Goal: Task Accomplishment & Management: Use online tool/utility

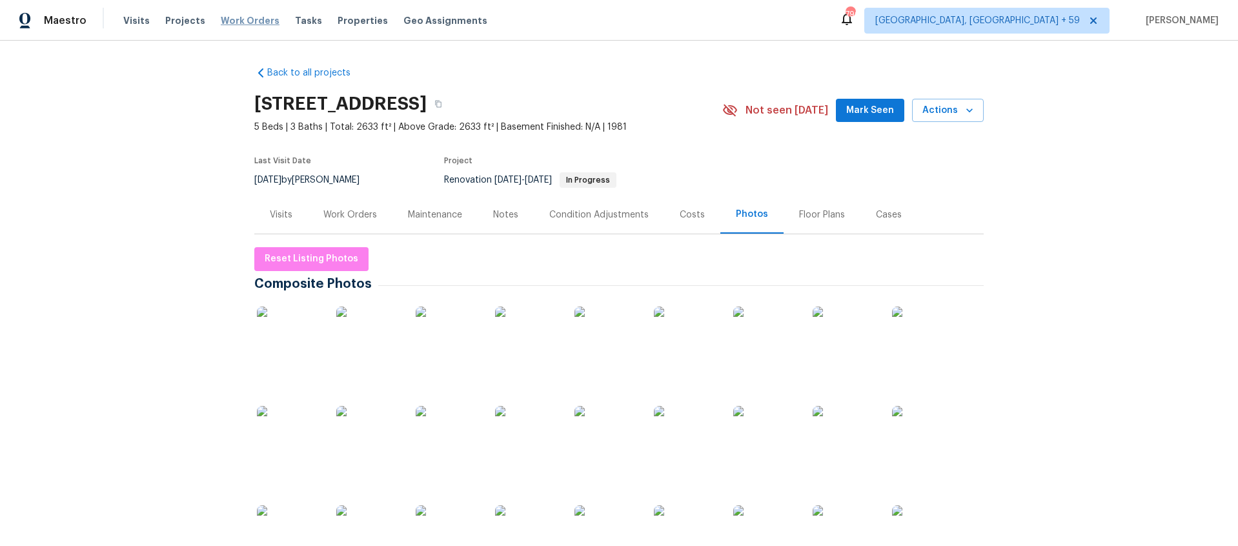
click at [243, 20] on span "Work Orders" at bounding box center [250, 20] width 59 height 13
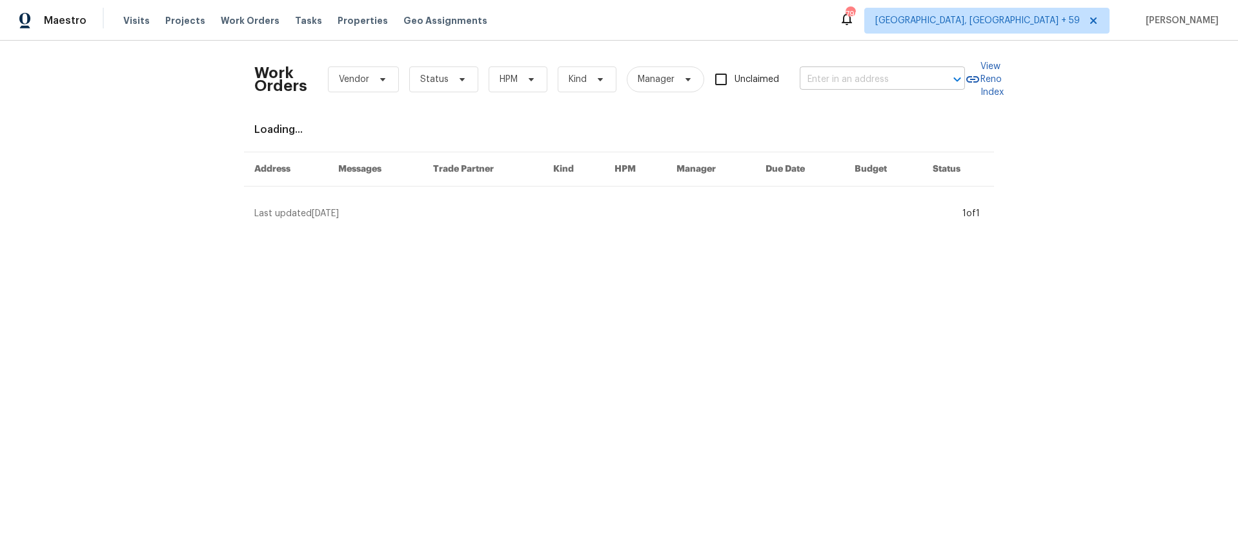
click at [806, 77] on input "text" at bounding box center [864, 80] width 129 height 20
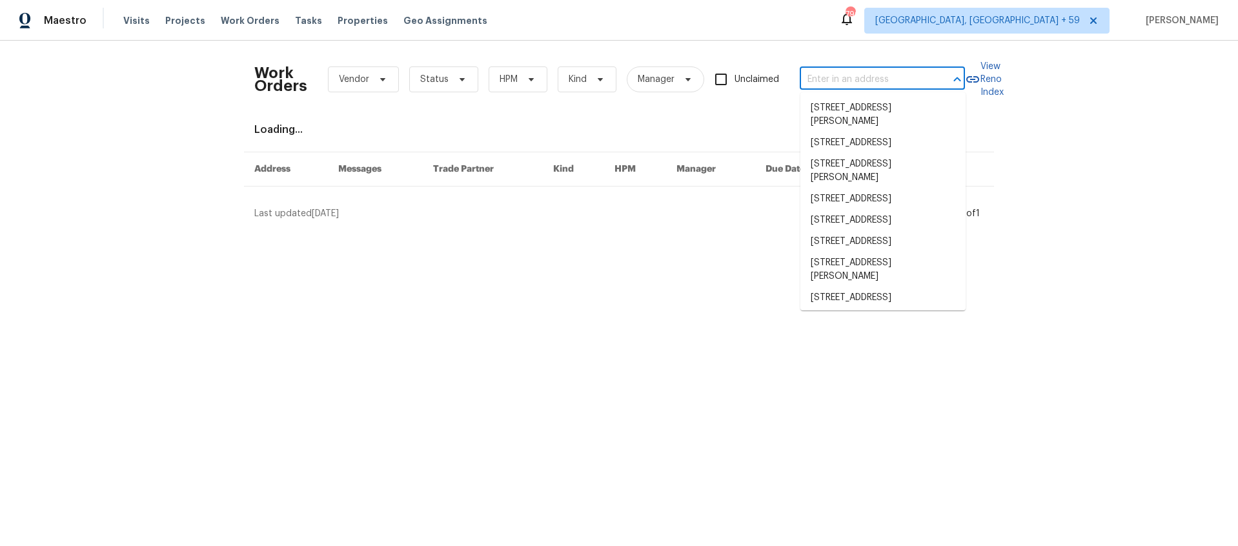
paste input "[STREET_ADDRESS]"
type input "[STREET_ADDRESS]"
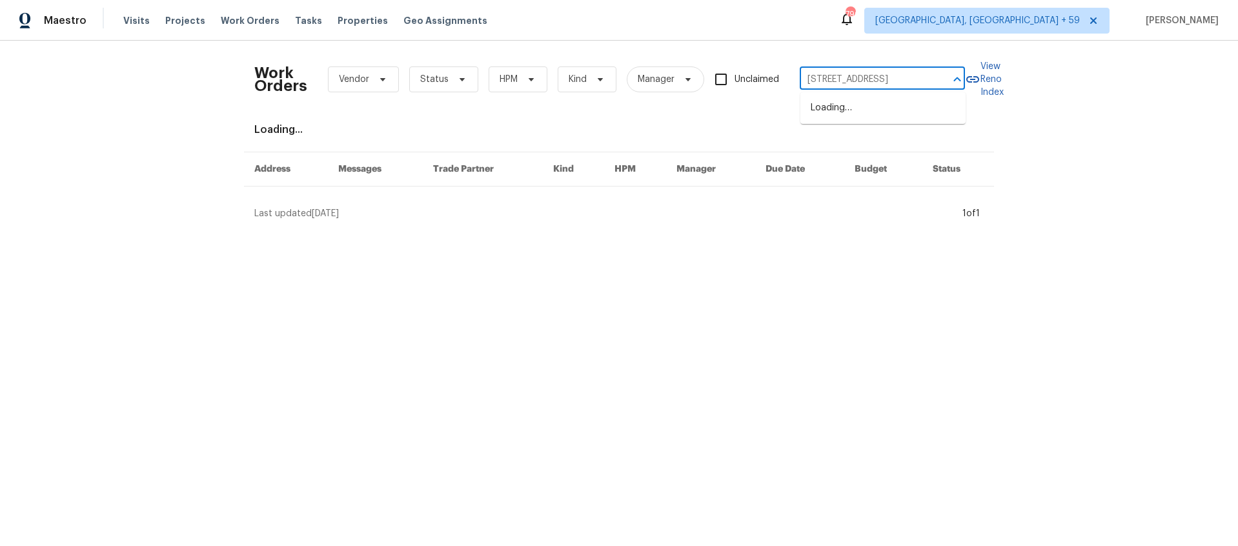
scroll to position [0, 82]
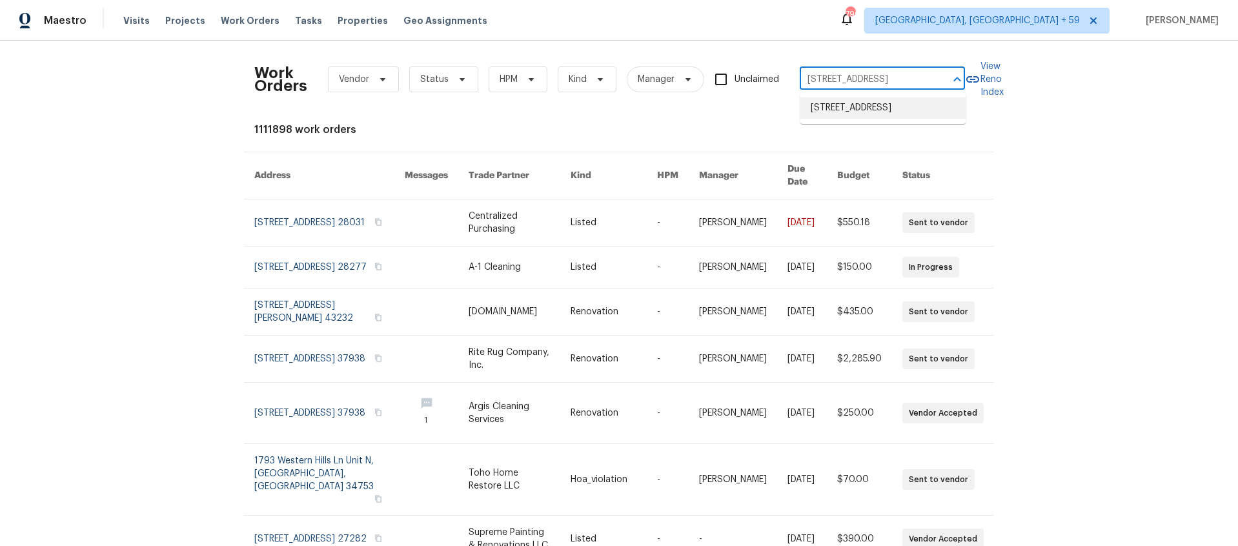
click at [821, 109] on li "[STREET_ADDRESS]" at bounding box center [882, 107] width 165 height 21
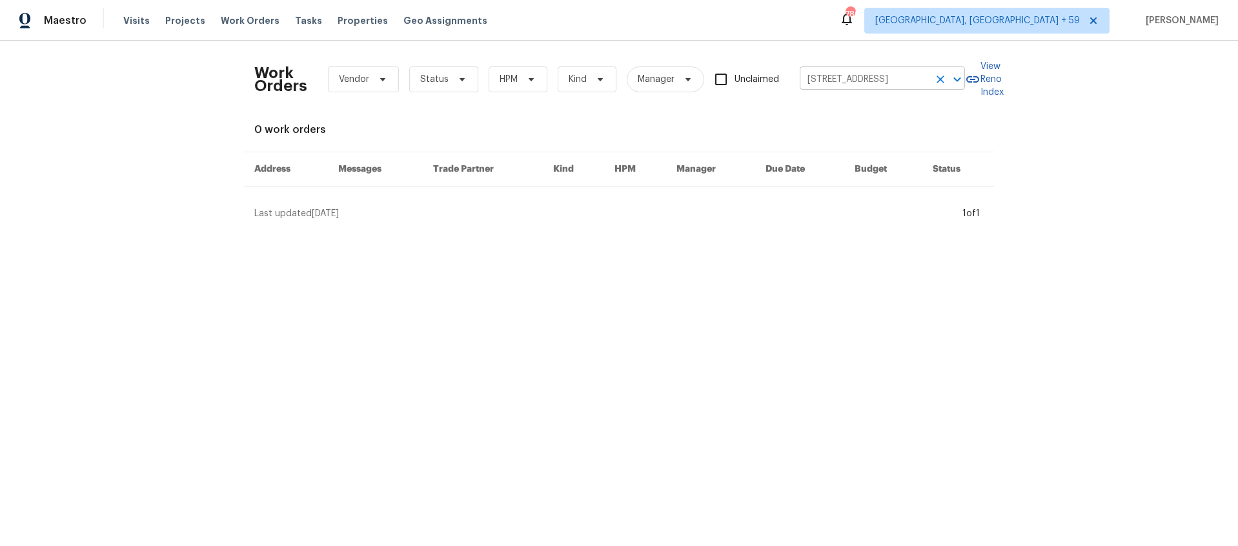
click at [862, 80] on input "[STREET_ADDRESS]" at bounding box center [864, 80] width 129 height 20
click at [850, 104] on li "[STREET_ADDRESS]" at bounding box center [882, 107] width 165 height 21
click at [143, 20] on span "Visits" at bounding box center [136, 20] width 26 height 13
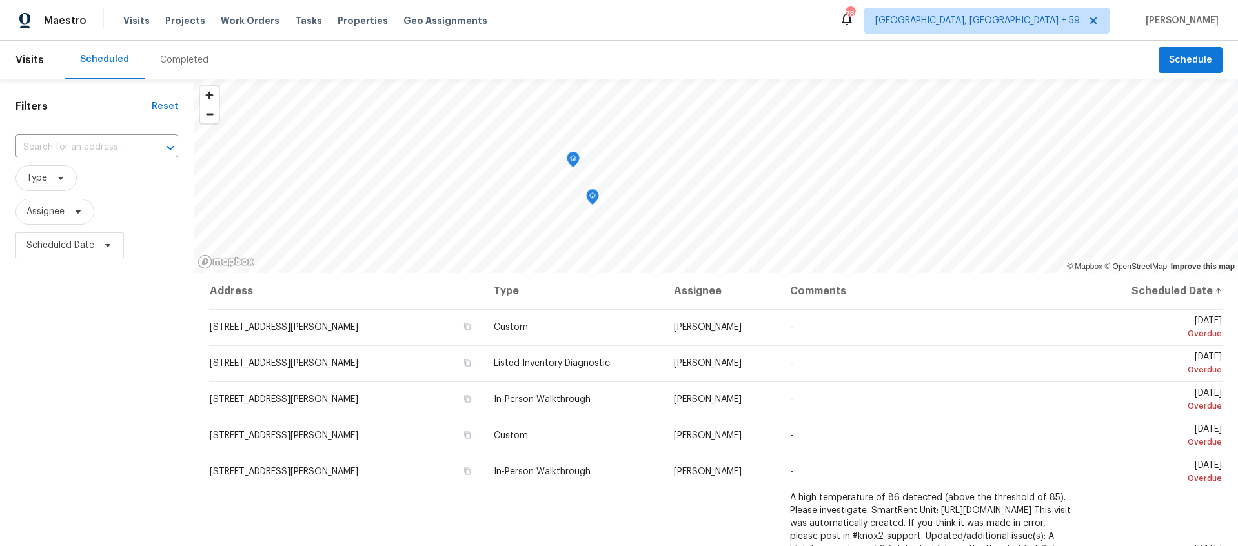
click at [196, 59] on div "Completed" at bounding box center [184, 60] width 48 height 13
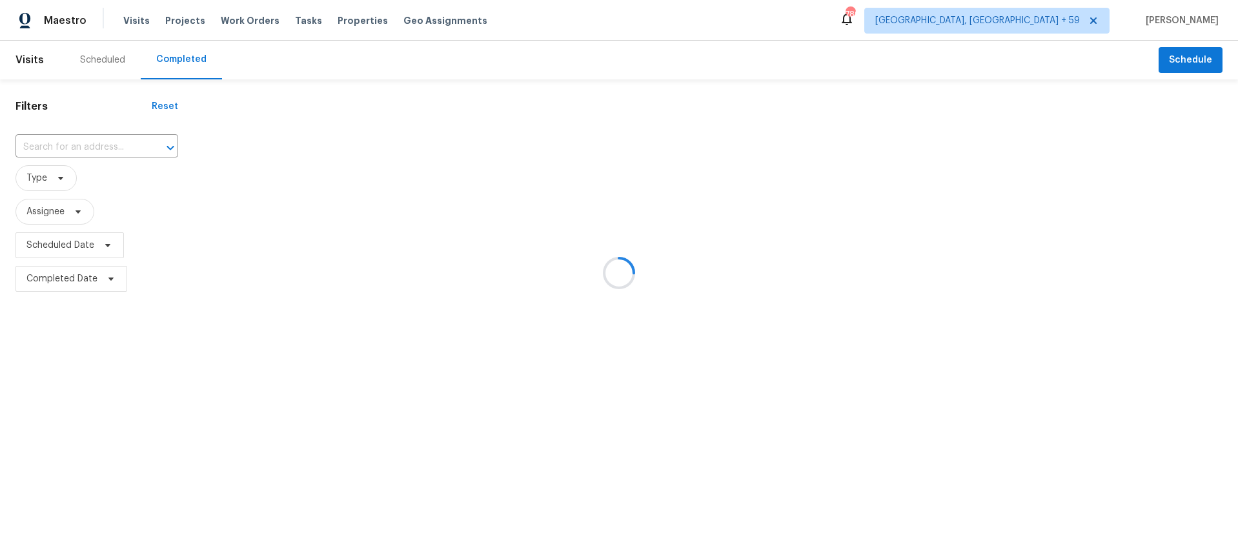
click at [98, 148] on div at bounding box center [619, 273] width 1238 height 546
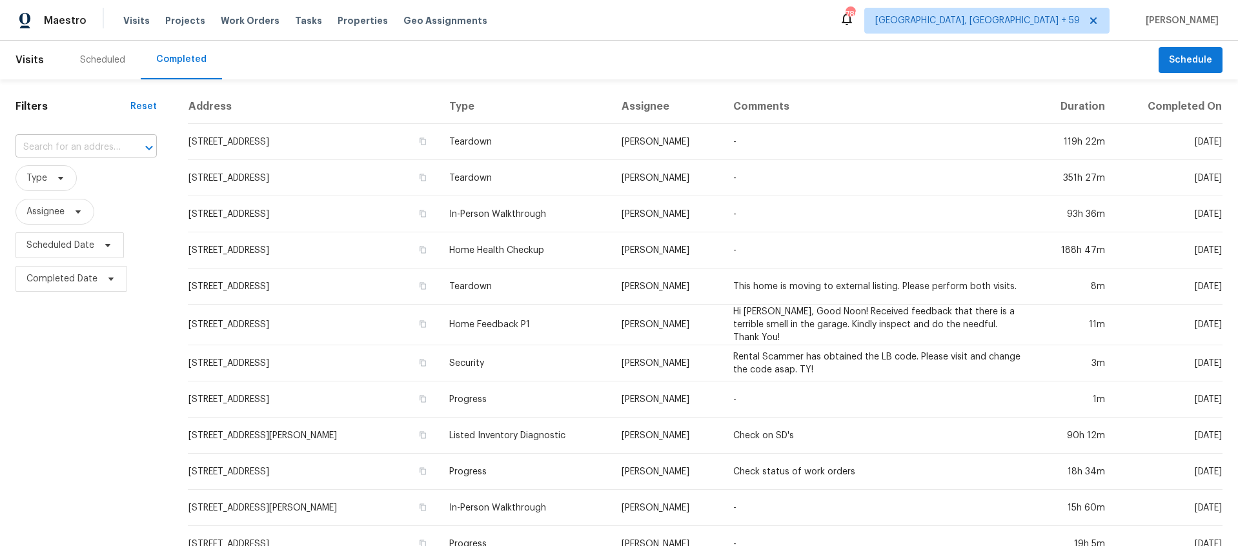
click at [95, 145] on input "text" at bounding box center [67, 148] width 105 height 20
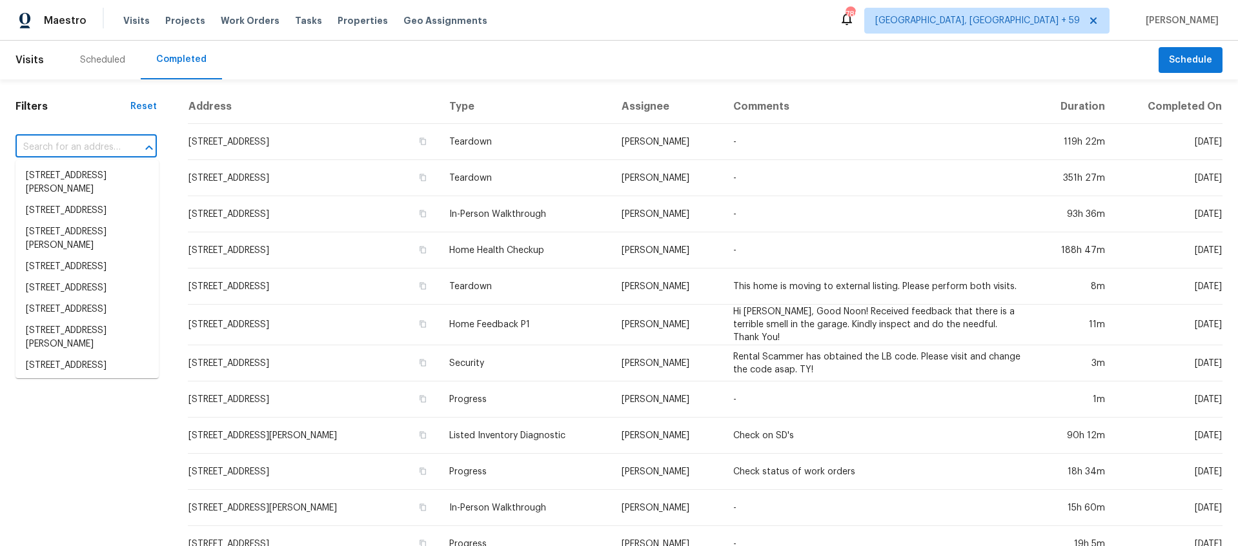
paste input "[STREET_ADDRESS]"
type input "[STREET_ADDRESS]"
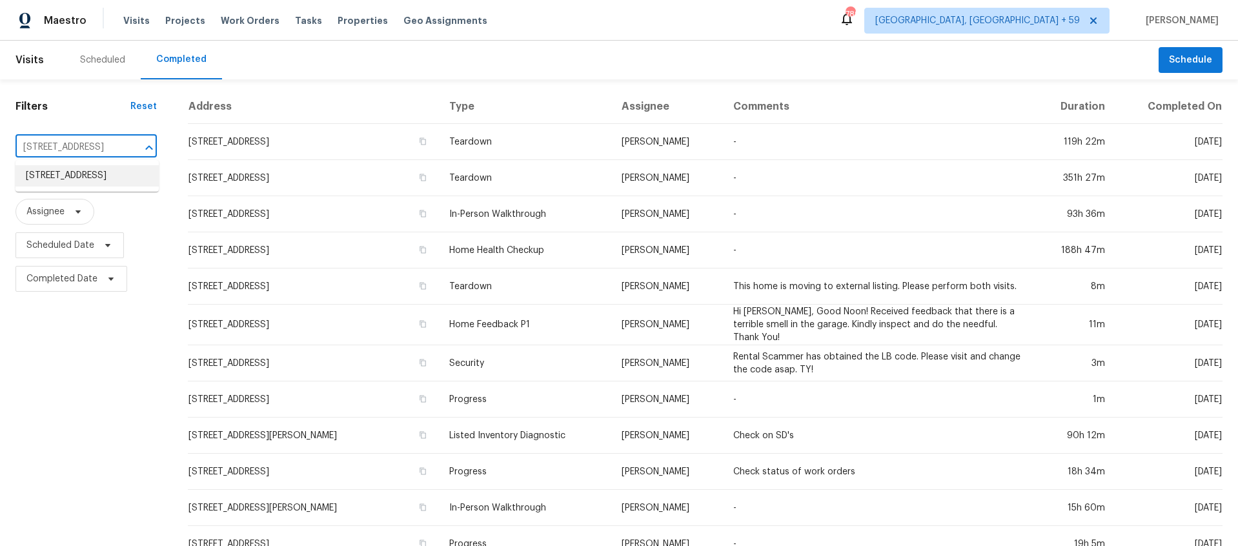
click at [105, 178] on li "[STREET_ADDRESS]" at bounding box center [86, 175] width 143 height 21
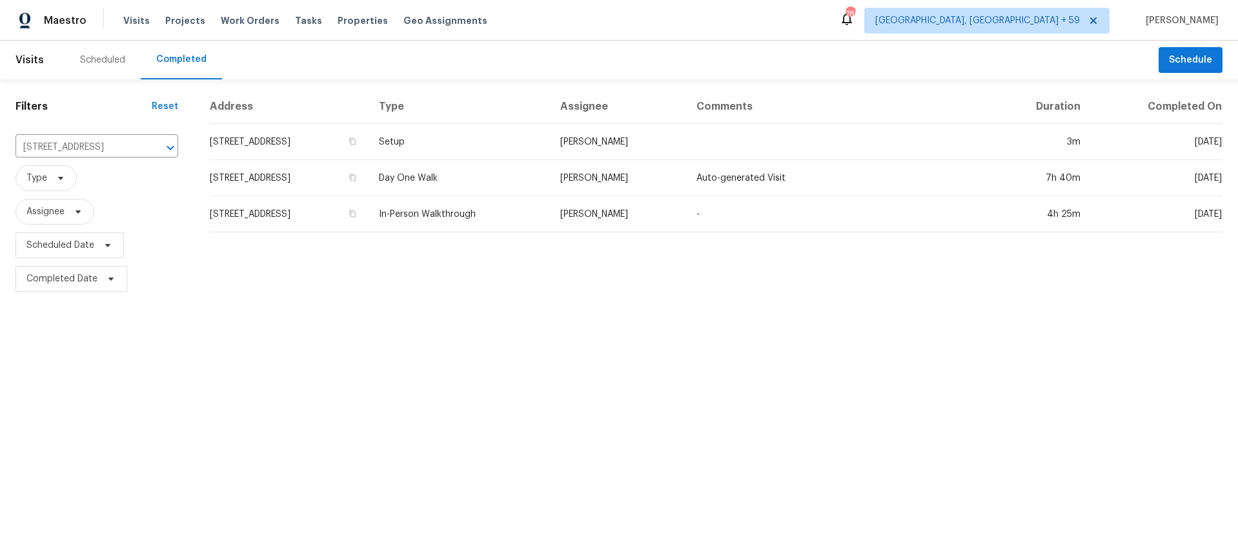
click at [326, 176] on td "[STREET_ADDRESS]" at bounding box center [288, 178] width 159 height 36
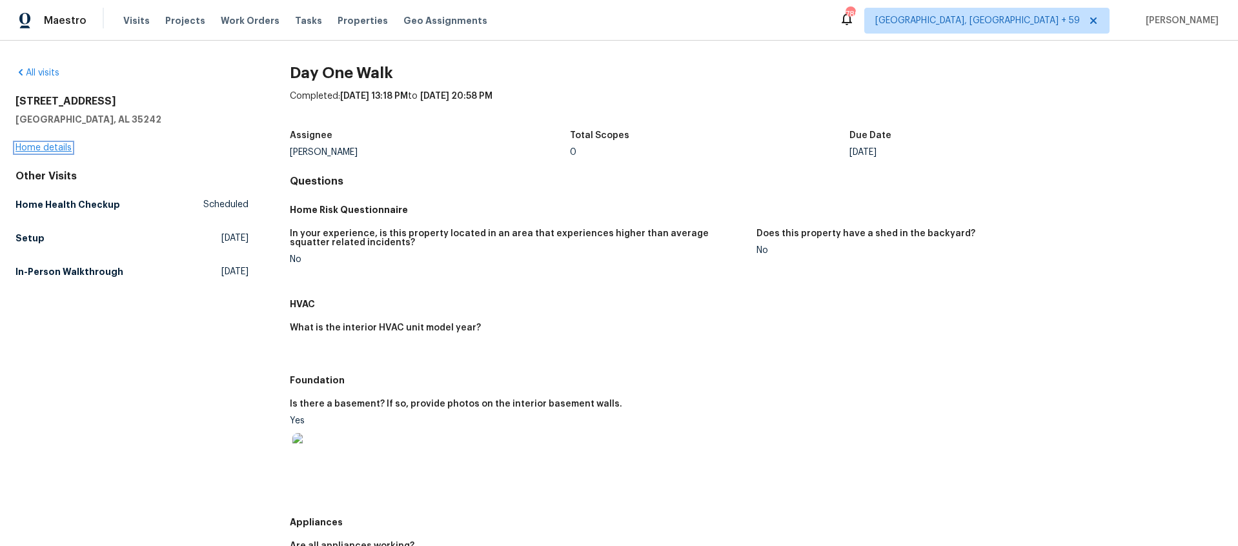
click at [36, 145] on link "Home details" at bounding box center [43, 147] width 56 height 9
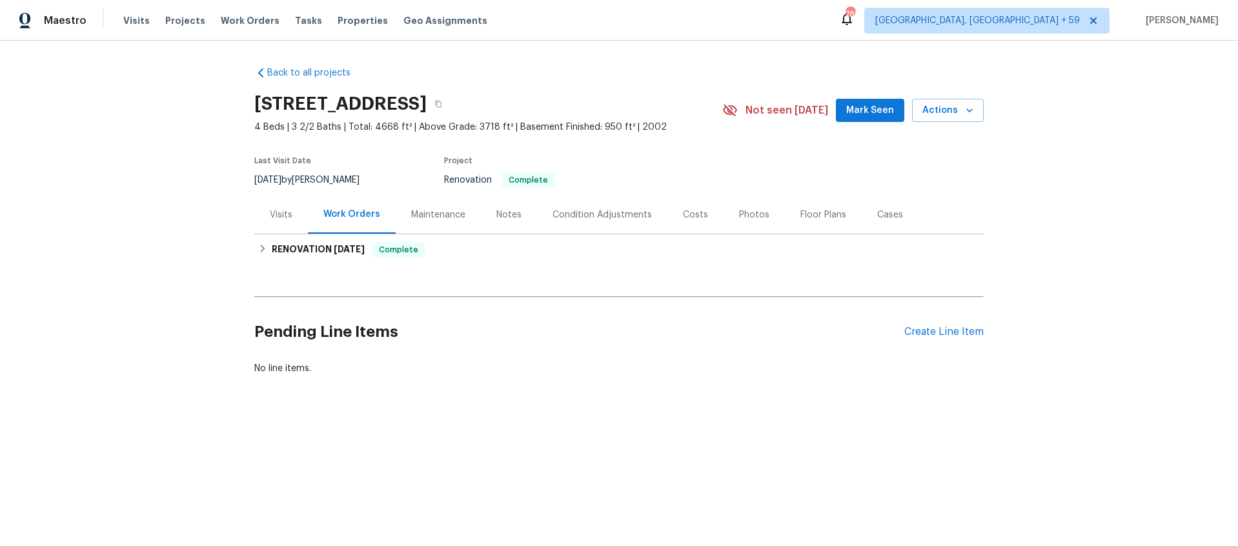
click at [285, 218] on div "Visits" at bounding box center [281, 215] width 23 height 13
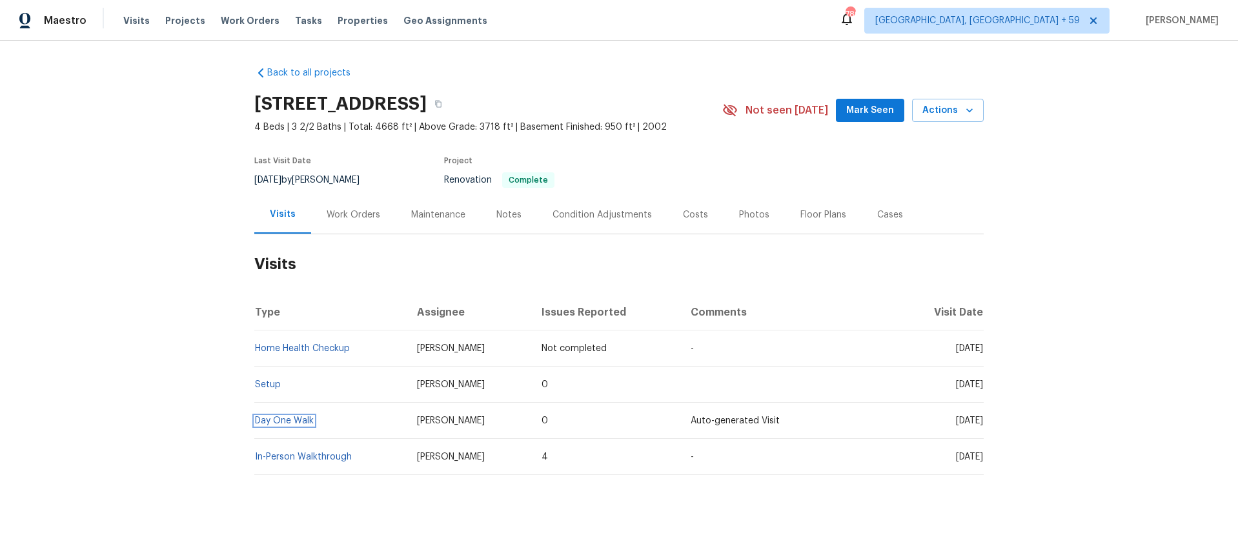
click at [272, 421] on link "Day One Walk" at bounding box center [284, 420] width 59 height 9
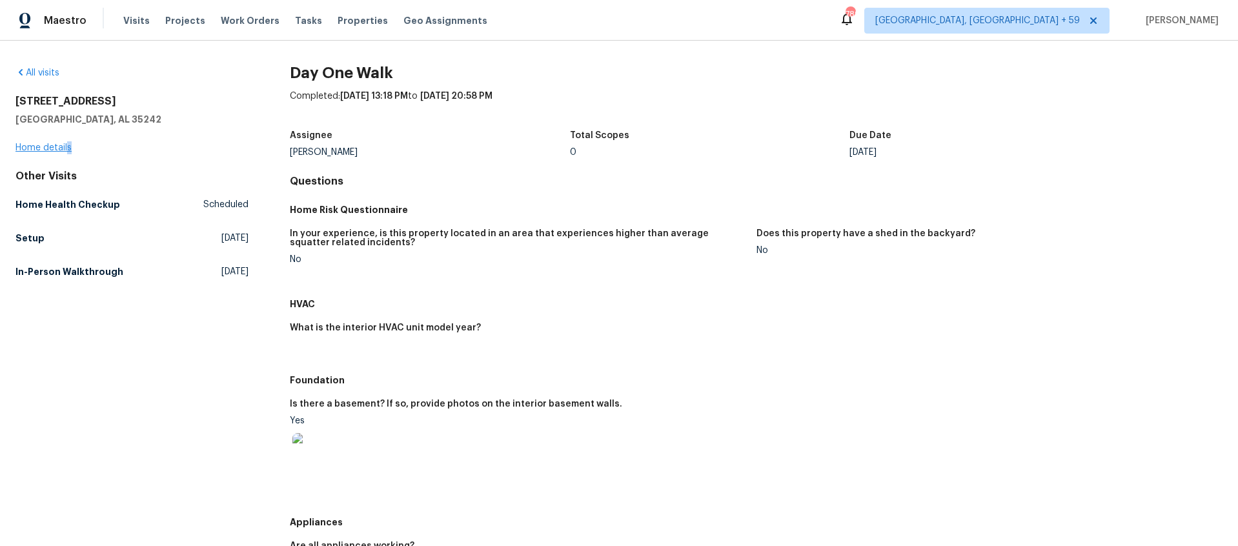
click at [66, 143] on div "[STREET_ADDRESS][PERSON_NAME] Home details" at bounding box center [131, 124] width 233 height 59
click at [65, 145] on link "Home details" at bounding box center [43, 147] width 56 height 9
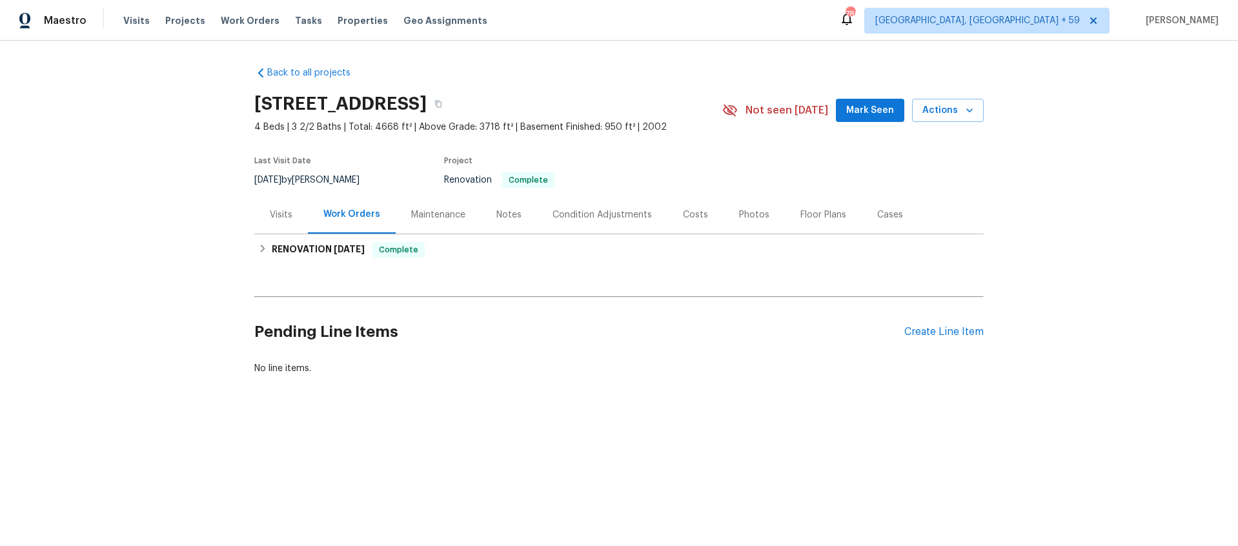
drag, startPoint x: 276, startPoint y: 216, endPoint x: 283, endPoint y: 225, distance: 11.5
click at [276, 216] on div "Visits" at bounding box center [281, 215] width 23 height 13
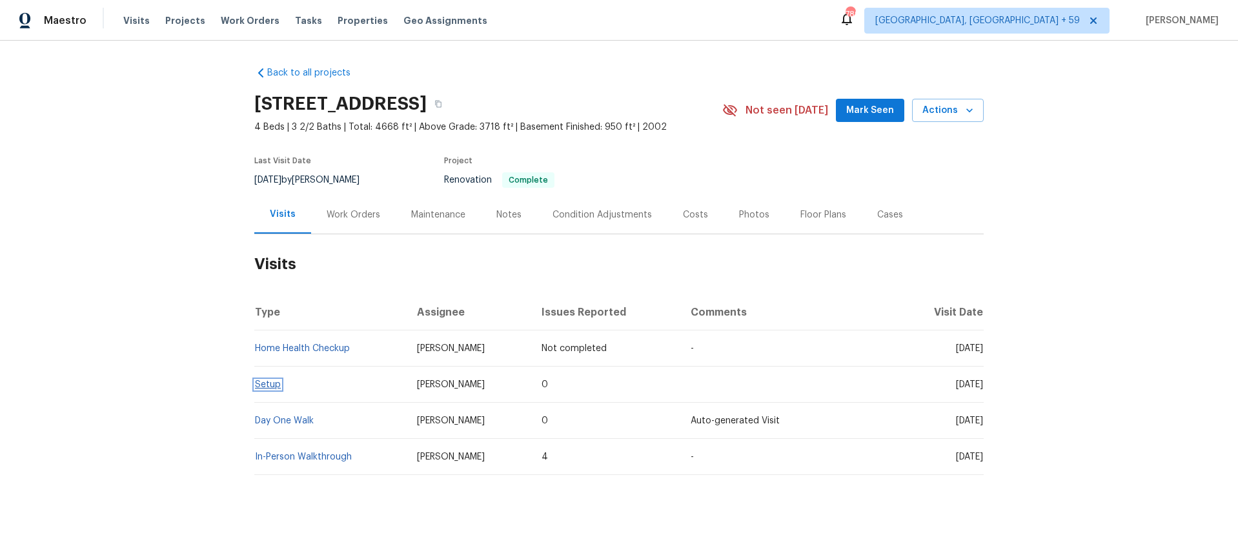
click at [277, 384] on link "Setup" at bounding box center [268, 384] width 26 height 9
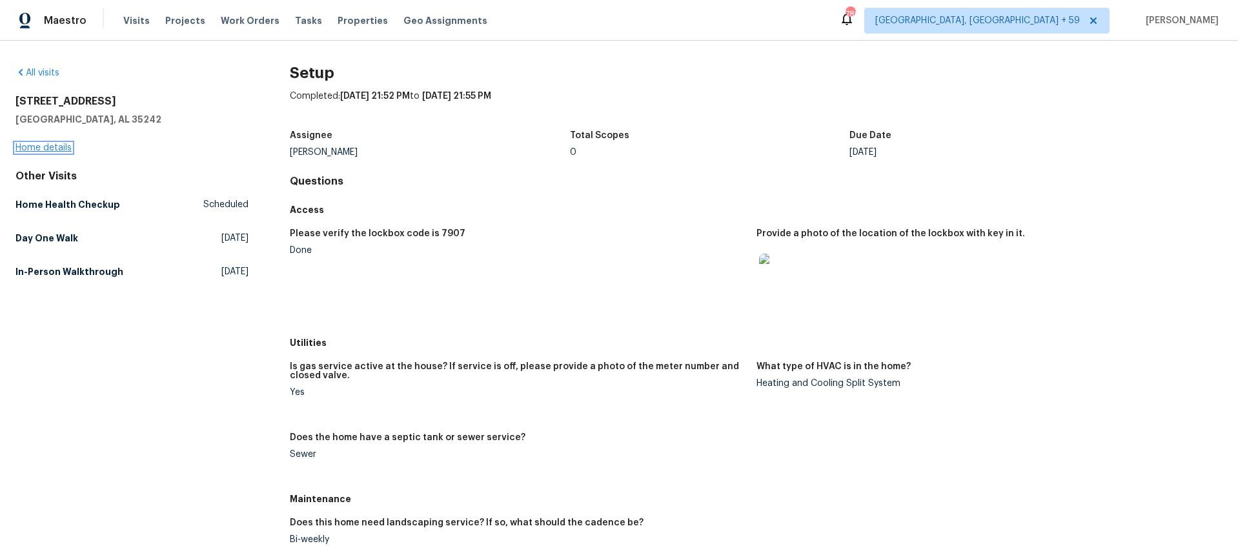
click at [47, 145] on link "Home details" at bounding box center [43, 147] width 56 height 9
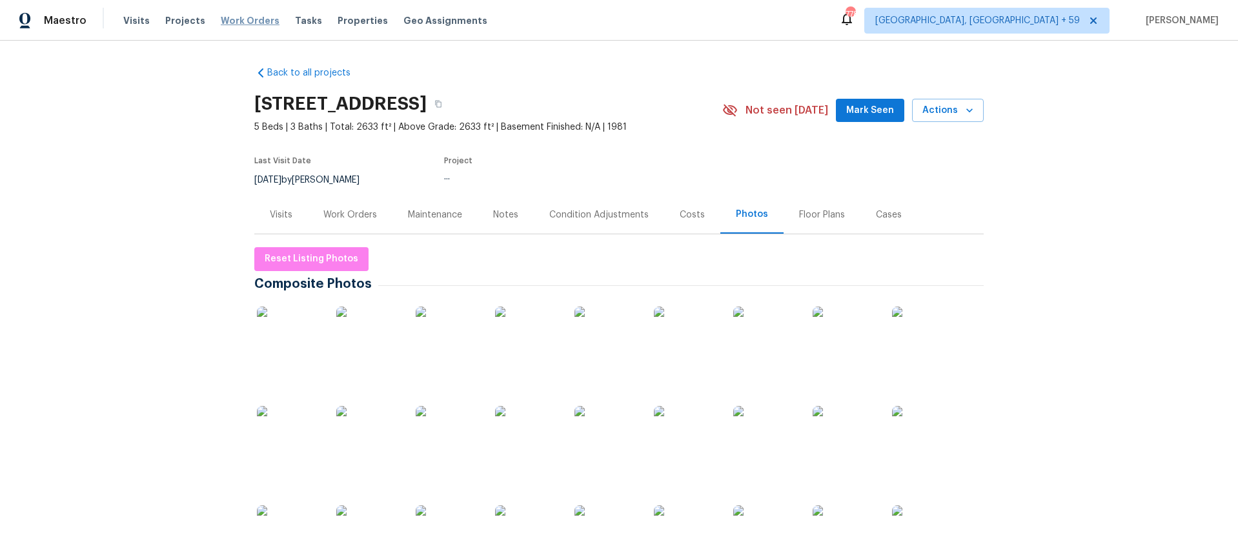
click at [229, 19] on span "Work Orders" at bounding box center [250, 20] width 59 height 13
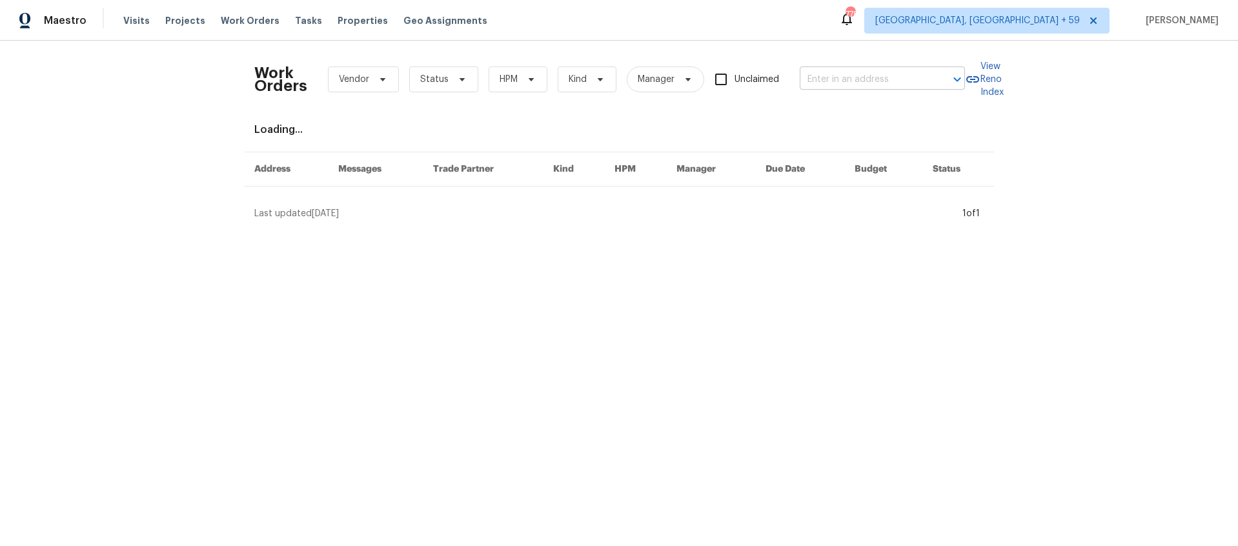
click at [868, 89] on body "Maestro Visits Projects Work Orders Tasks Properties Geo Assignments 778 Albuqu…" at bounding box center [619, 115] width 1238 height 230
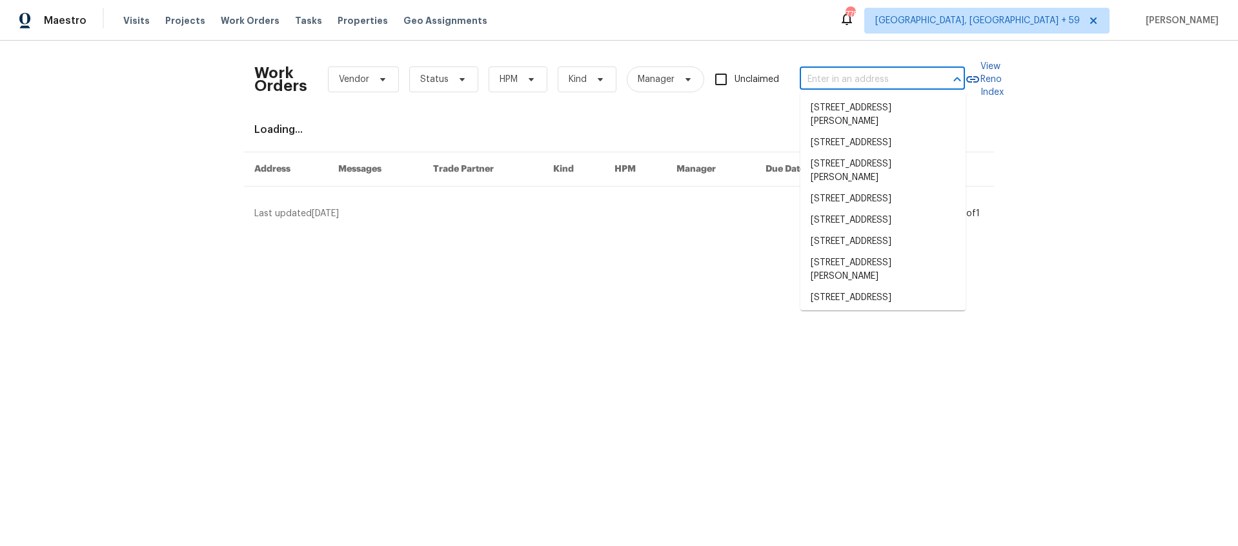
paste input "371 Pratt Dr SE Unit 203, Atlanta, GA 30315"
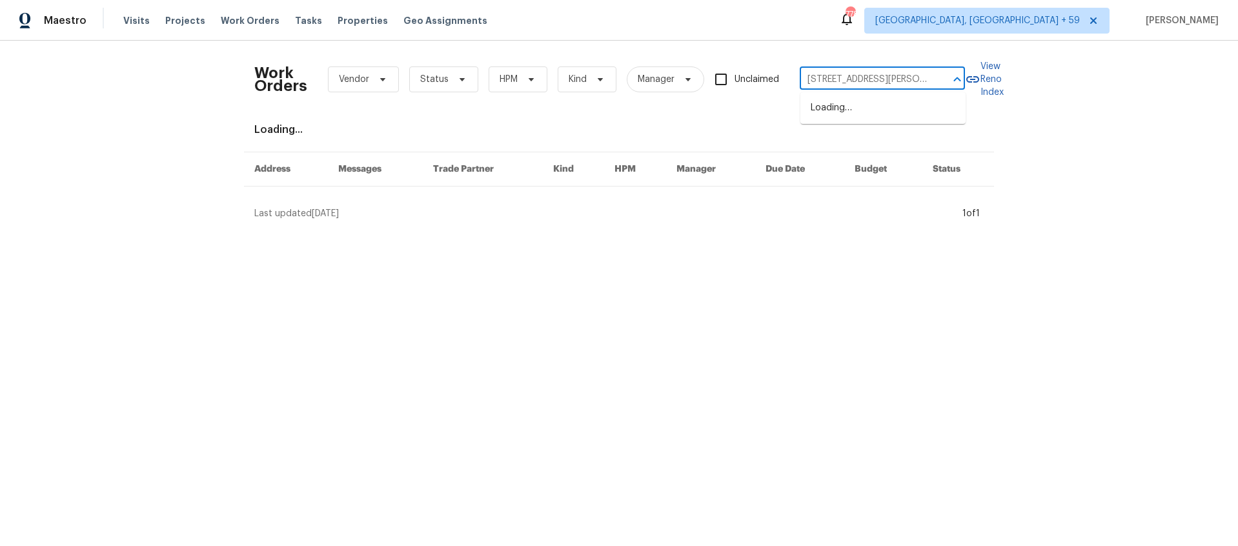
scroll to position [0, 59]
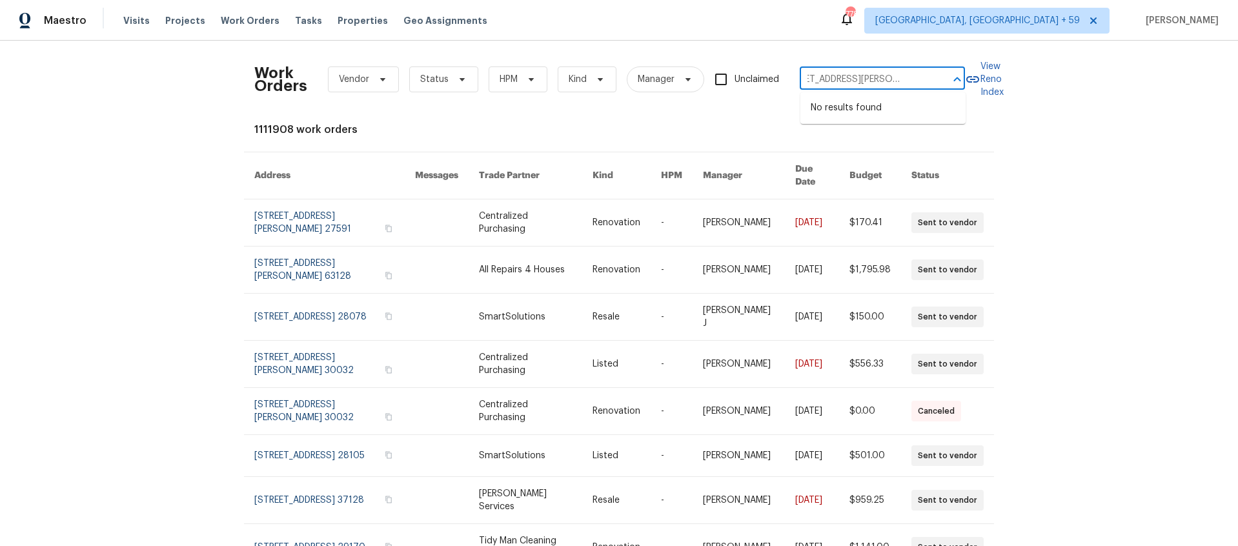
drag, startPoint x: 936, startPoint y: 78, endPoint x: 897, endPoint y: 77, distance: 38.7
click at [897, 77] on div "371 Pratt Dr SE Unit 203, Atlanta, GA 30315 ​" at bounding box center [882, 80] width 165 height 20
click at [879, 77] on input "371 Pratt Dr SE Unit 203, Atlanta, GA 30315" at bounding box center [864, 80] width 129 height 20
drag, startPoint x: 857, startPoint y: 77, endPoint x: 948, endPoint y: 85, distance: 91.4
click at [948, 86] on div "371 Pratt Dr SE Unit 203, Atlanta, GA 30315 ​" at bounding box center [882, 80] width 165 height 20
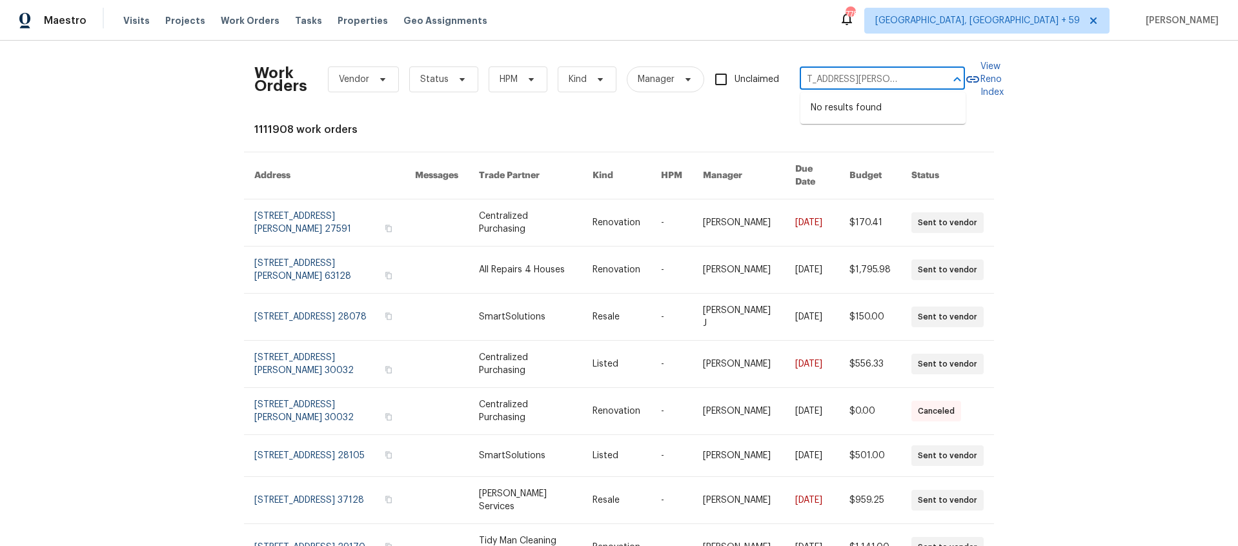
scroll to position [0, 0]
type input "371 Pratt Dr SE"
click at [855, 112] on li "371 Pratt Dr SE Unit 203, Atlanta, GA 30315" at bounding box center [882, 114] width 165 height 35
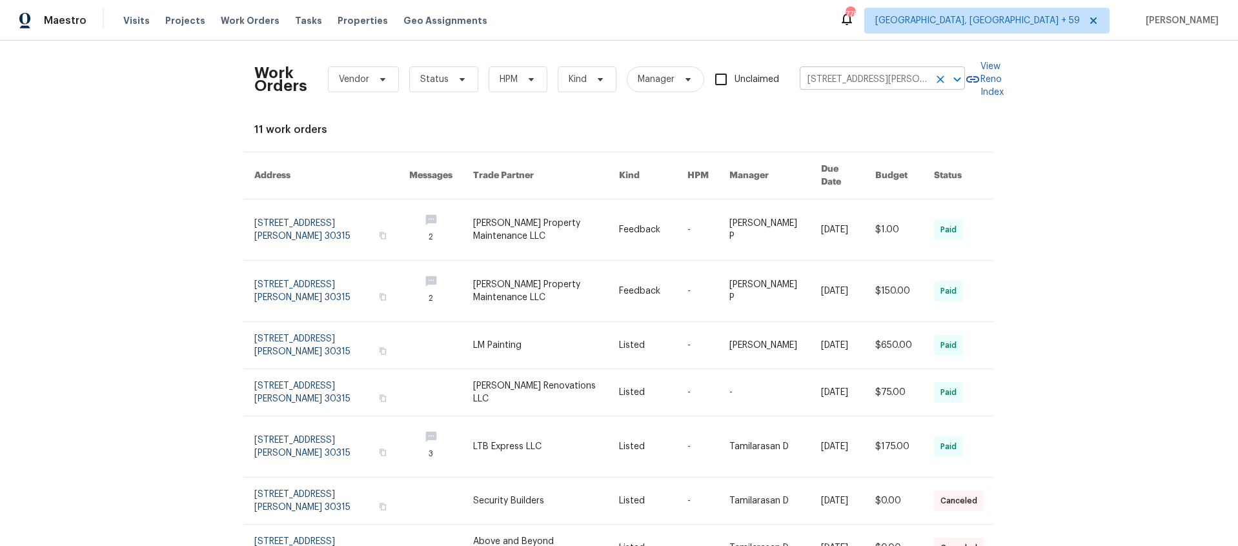
click at [876, 76] on input "371 Pratt Dr SE Unit 203, Atlanta, GA 30315" at bounding box center [864, 80] width 129 height 20
type input "318 kell"
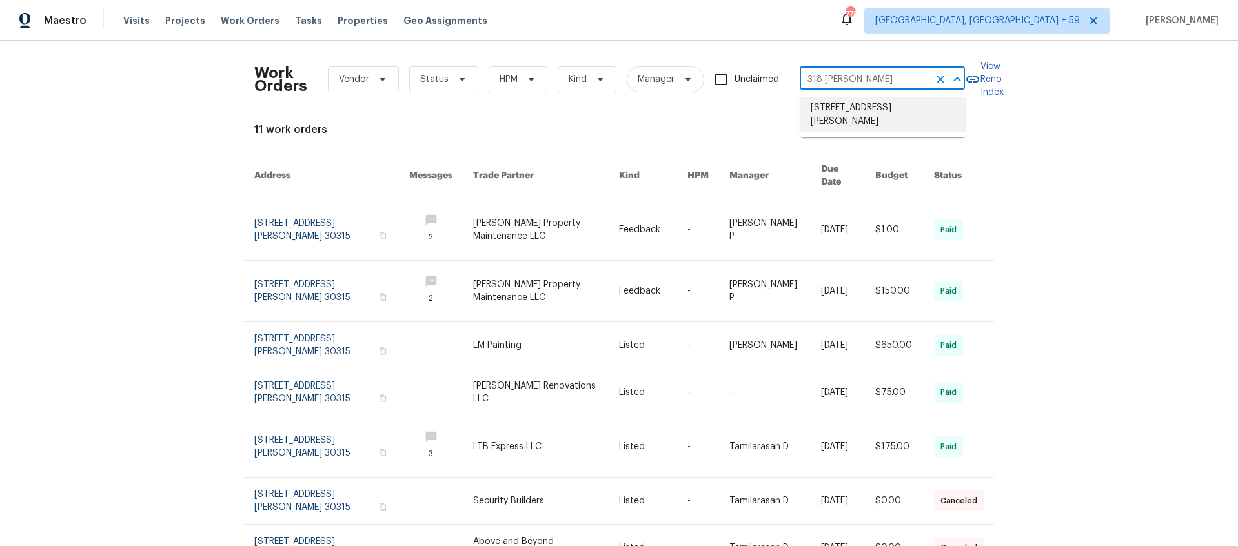
click at [856, 103] on li "318 Kelly St SE, Atlanta, GA 30312" at bounding box center [882, 114] width 165 height 35
